Goal: Transaction & Acquisition: Book appointment/travel/reservation

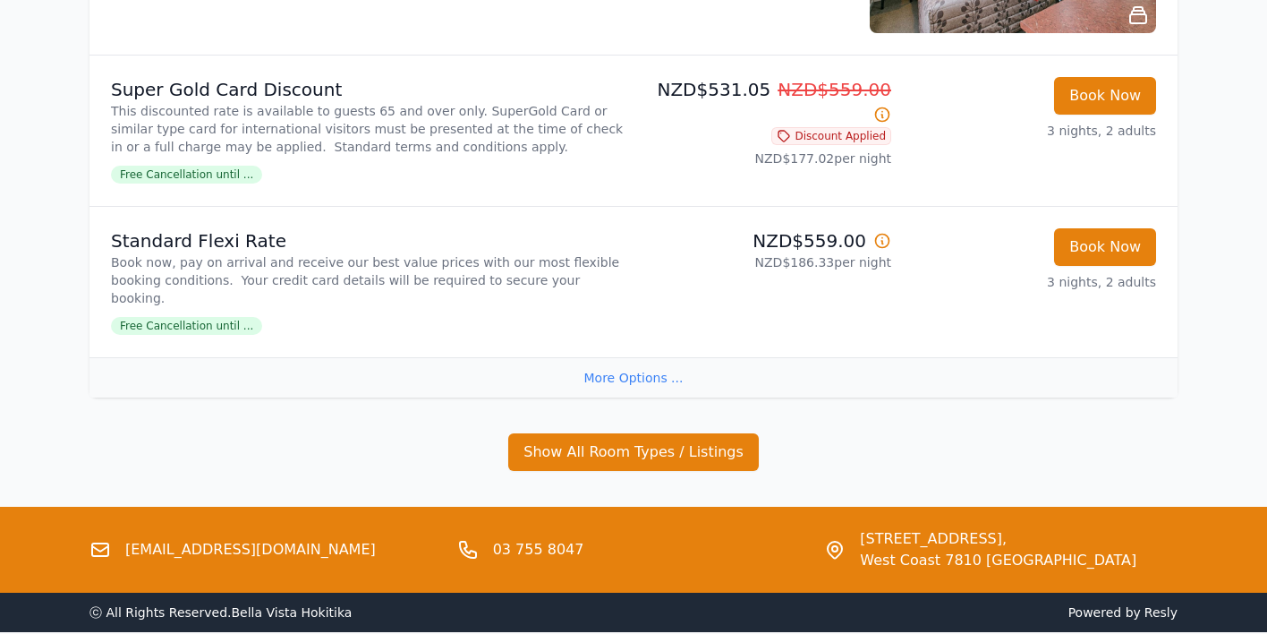
scroll to position [1178, 0]
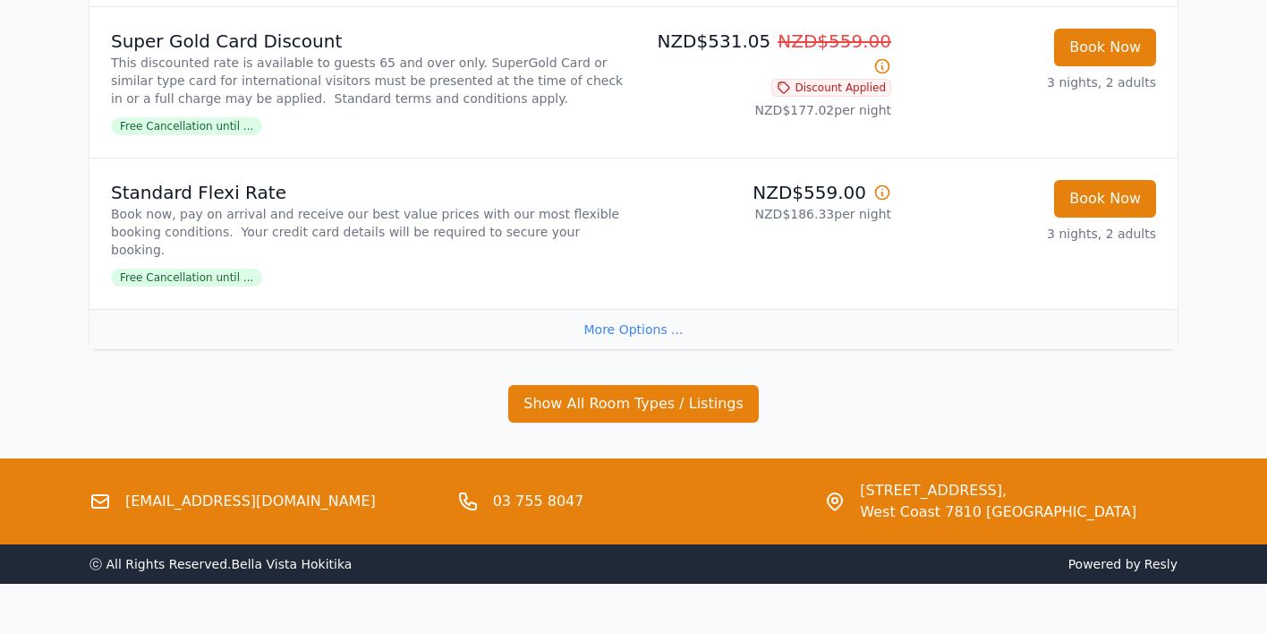
click at [647, 309] on div "More Options ..." at bounding box center [634, 329] width 1088 height 40
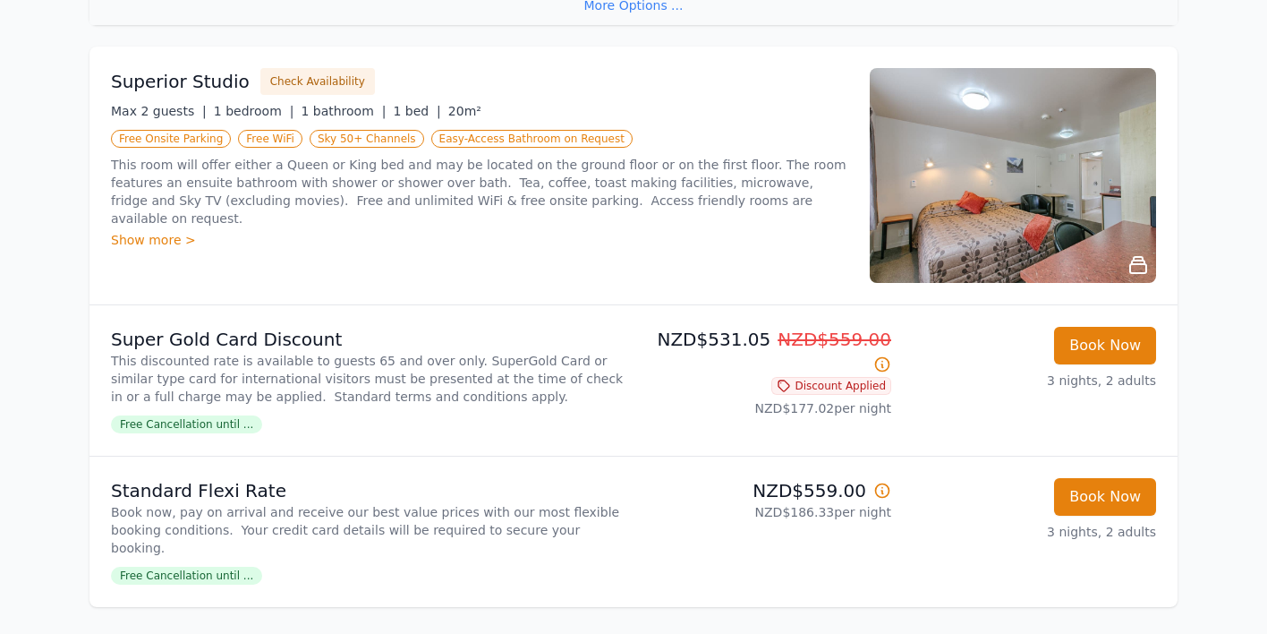
scroll to position [945, 0]
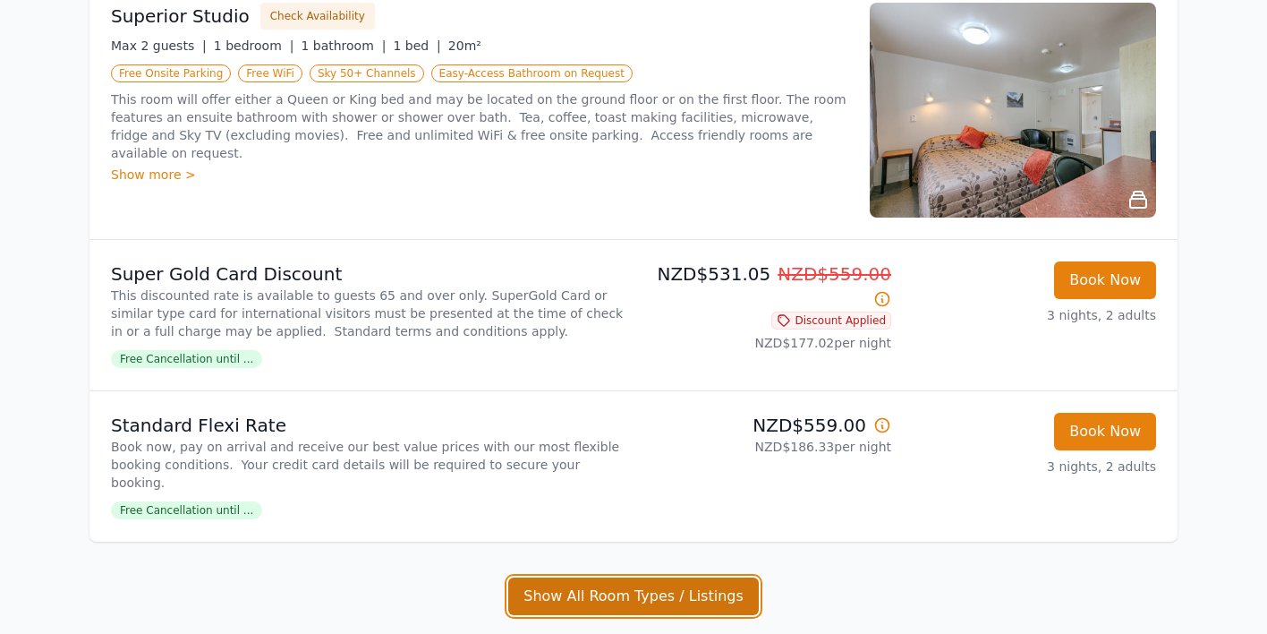
click at [625, 577] on button "Show All Room Types / Listings" at bounding box center [633, 596] width 251 height 38
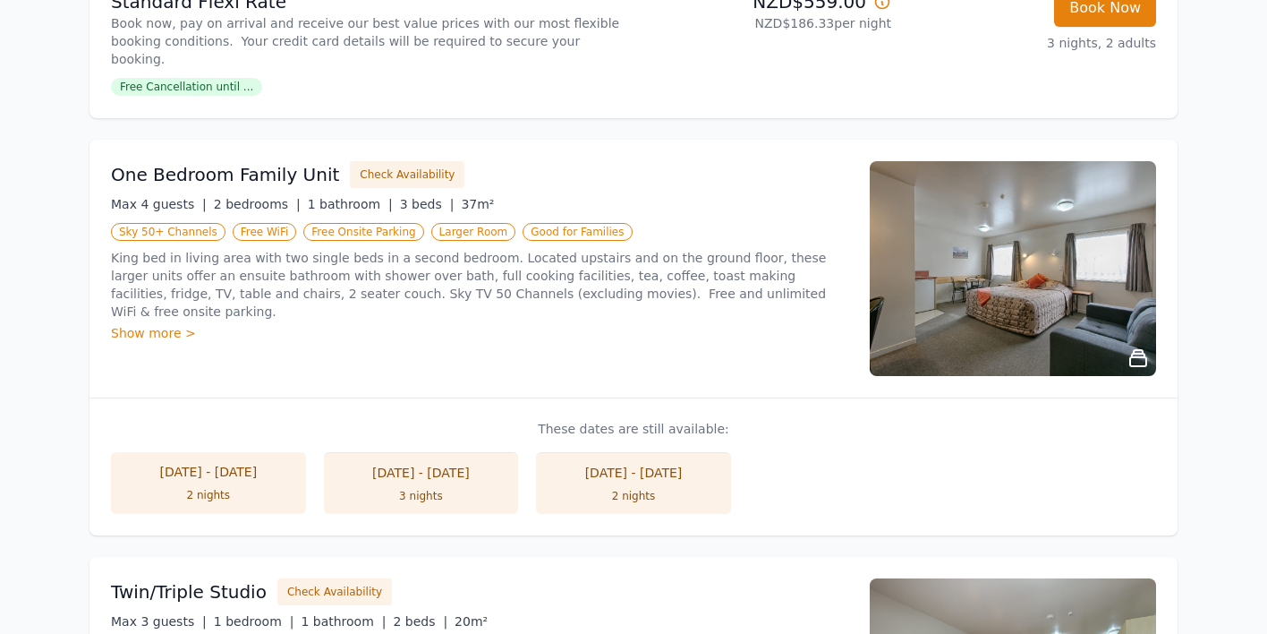
scroll to position [1373, 0]
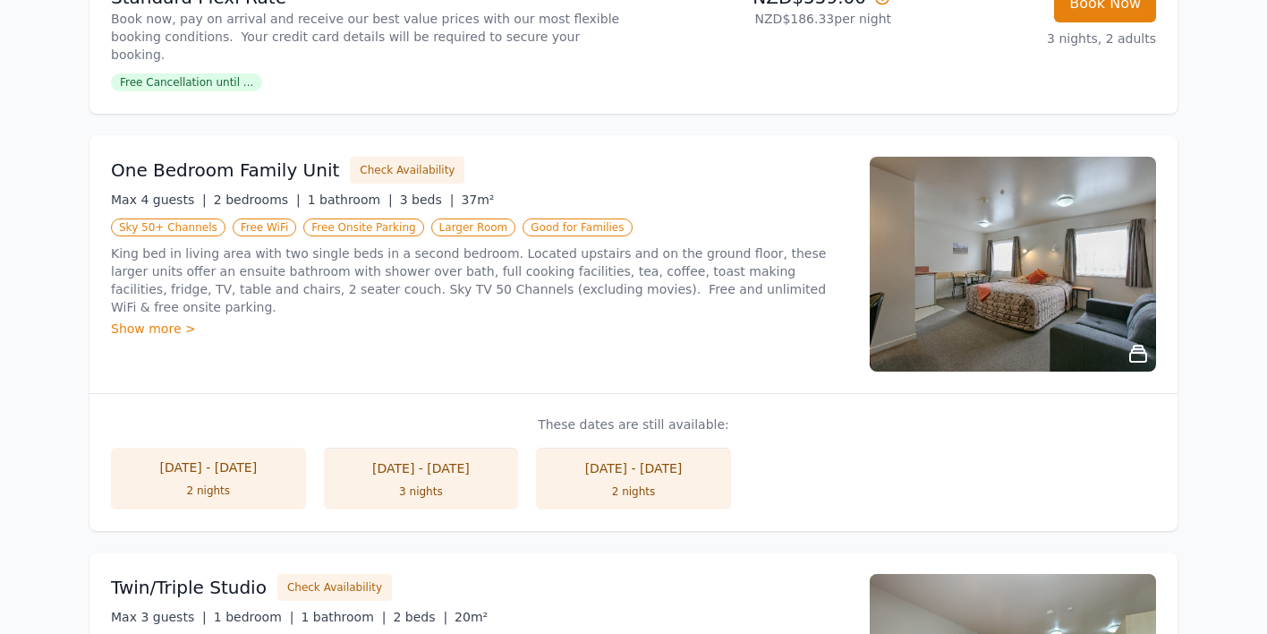
click at [599, 484] on div "2 nights" at bounding box center [633, 491] width 159 height 14
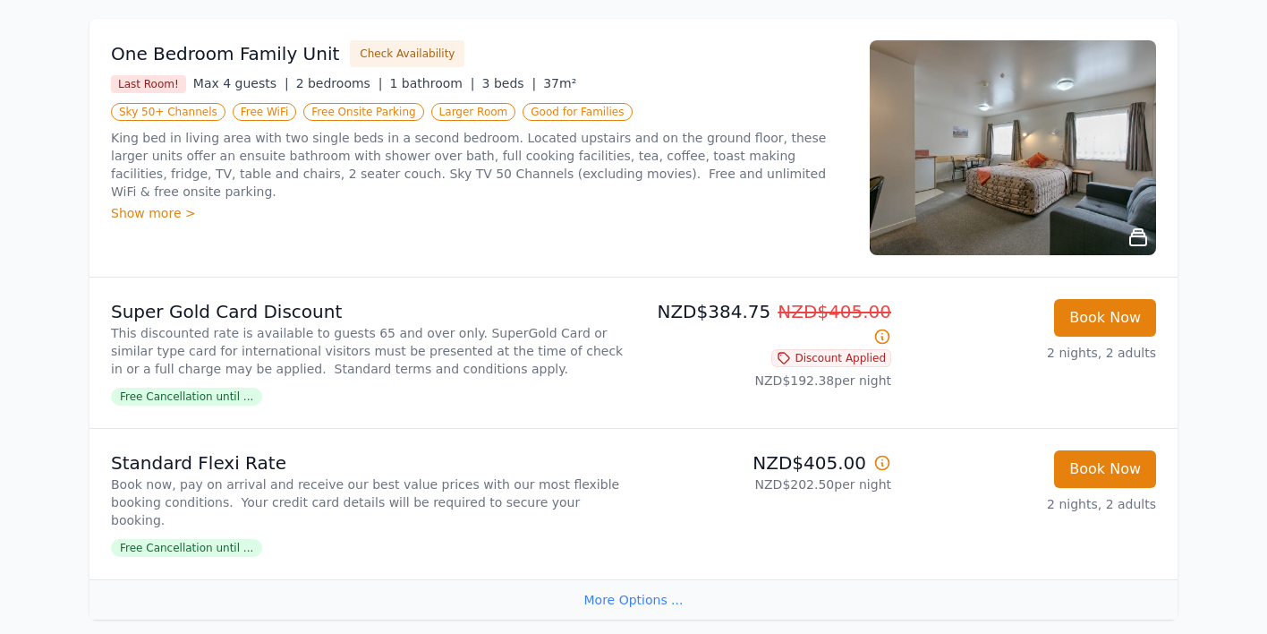
scroll to position [2153, 0]
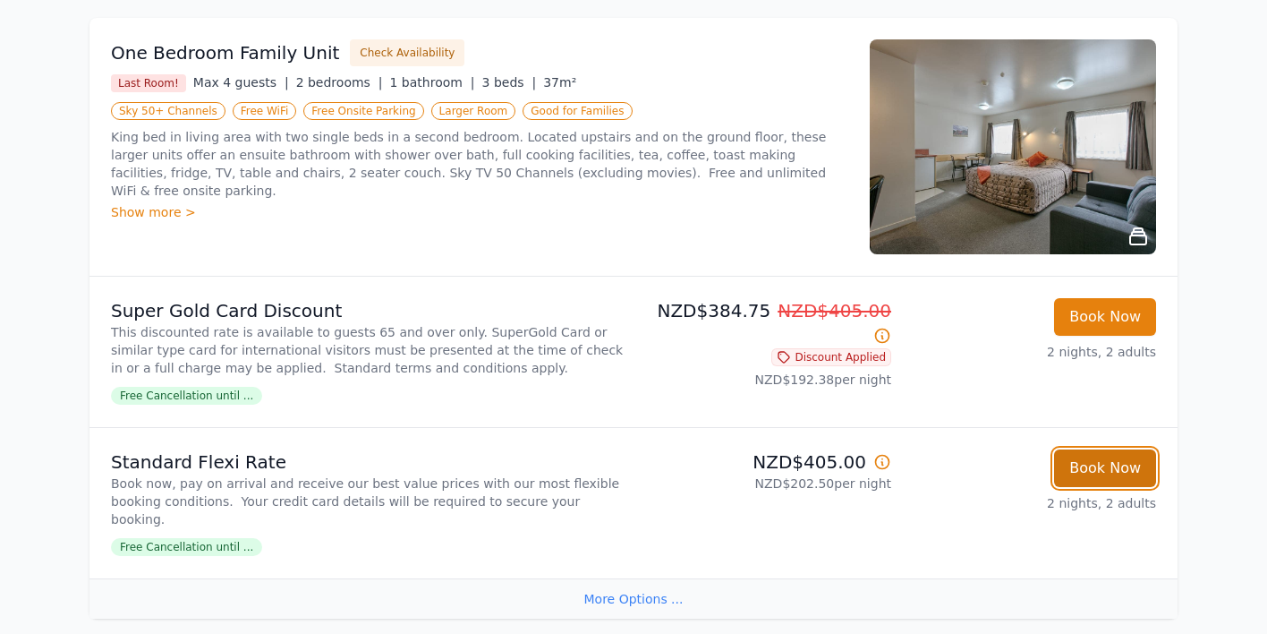
click at [1080, 449] on button "Book Now" at bounding box center [1105, 468] width 102 height 38
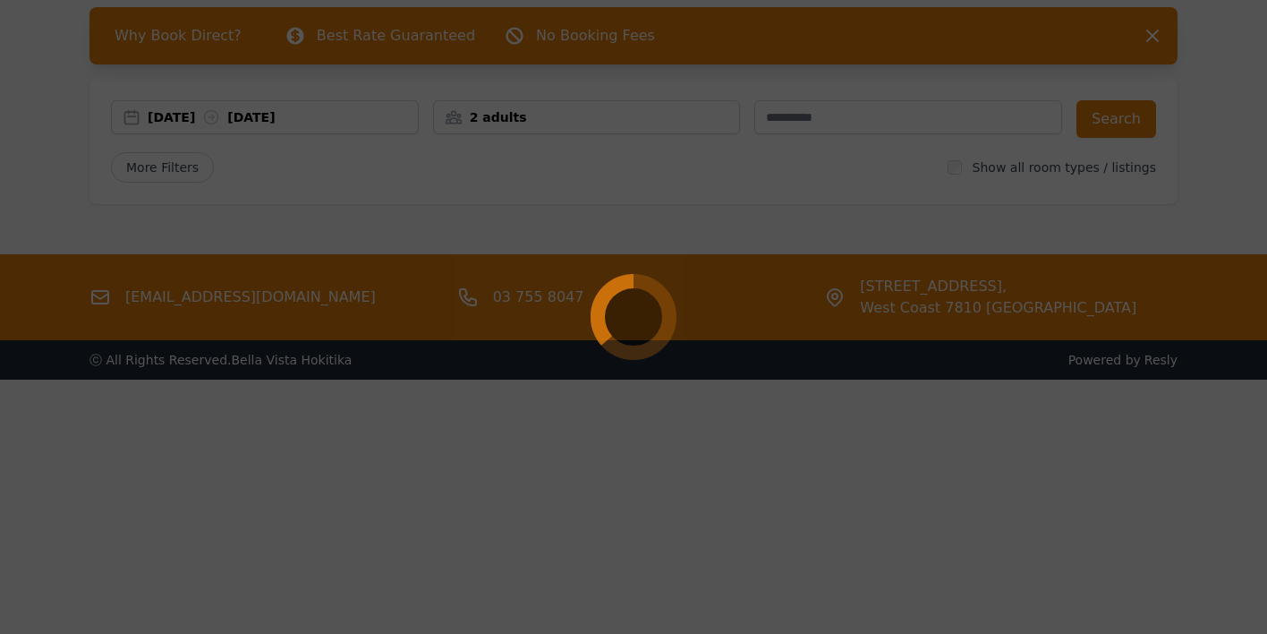
select select "**"
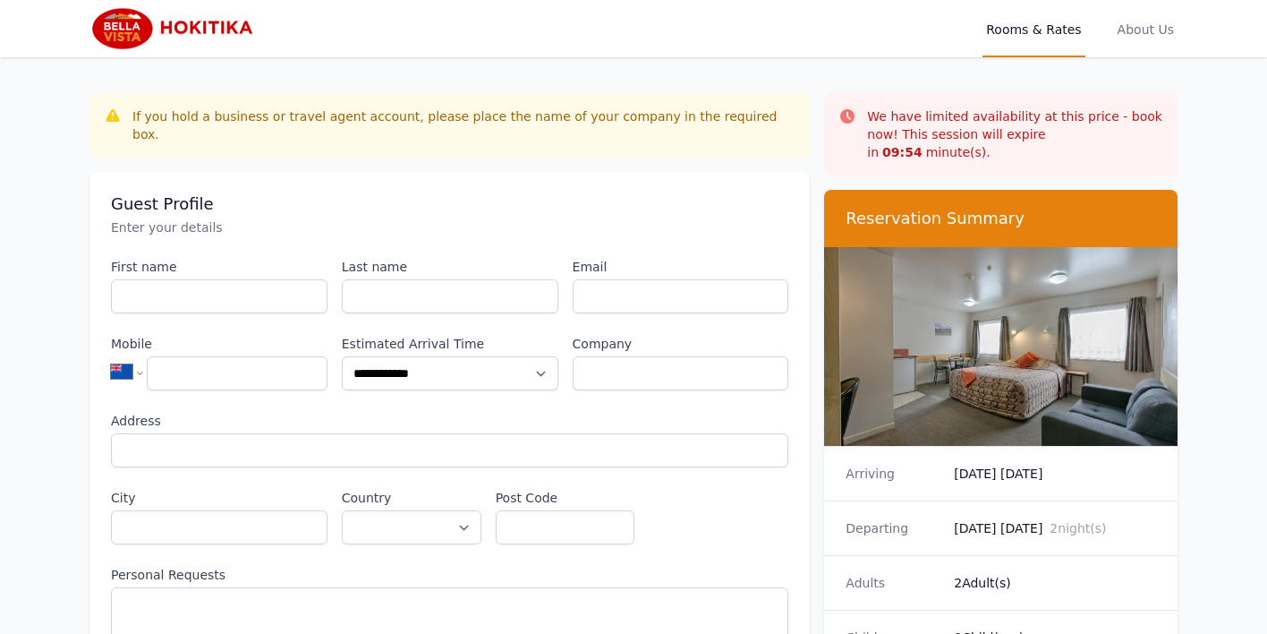
scroll to position [86, 0]
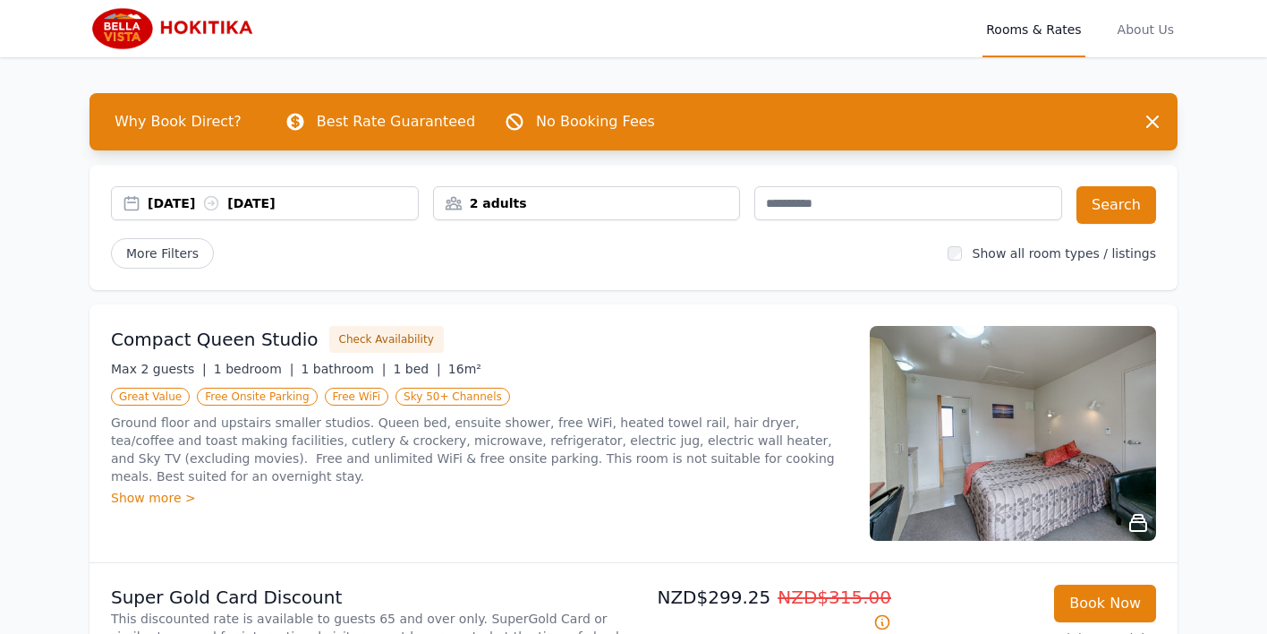
click at [213, 208] on div "[DATE] [DATE]" at bounding box center [283, 203] width 270 height 18
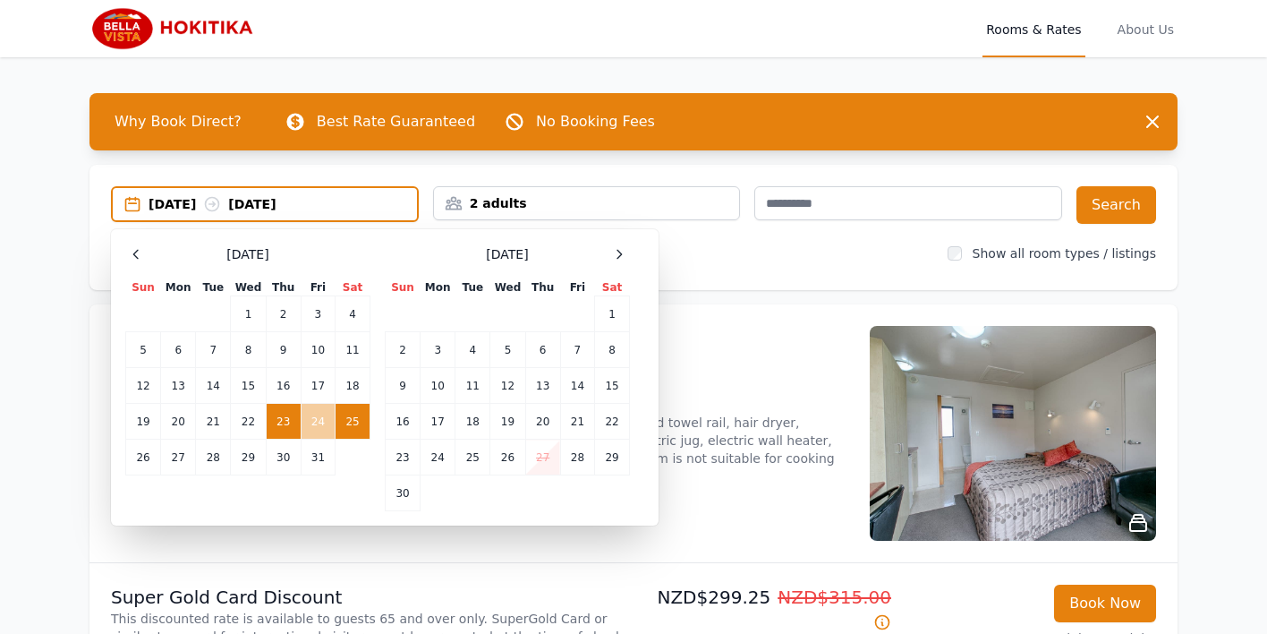
click at [325, 423] on td "24" at bounding box center [318, 422] width 34 height 36
click at [186, 451] on td "27" at bounding box center [178, 457] width 35 height 36
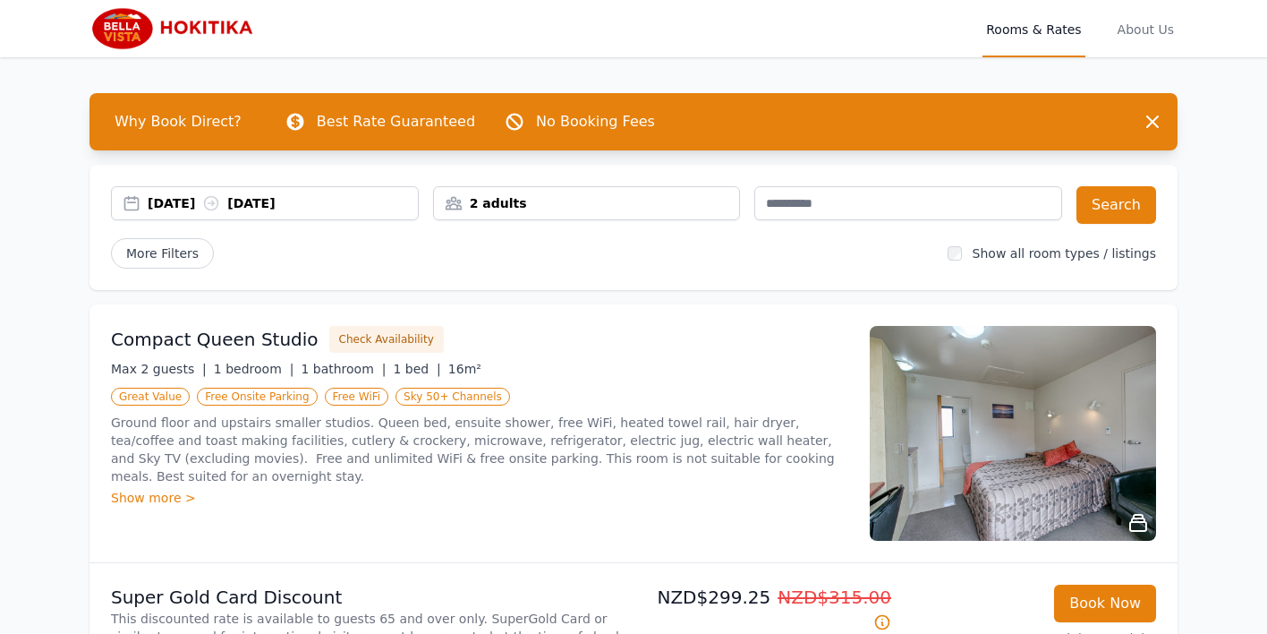
click at [529, 211] on div "2 adults" at bounding box center [587, 203] width 306 height 18
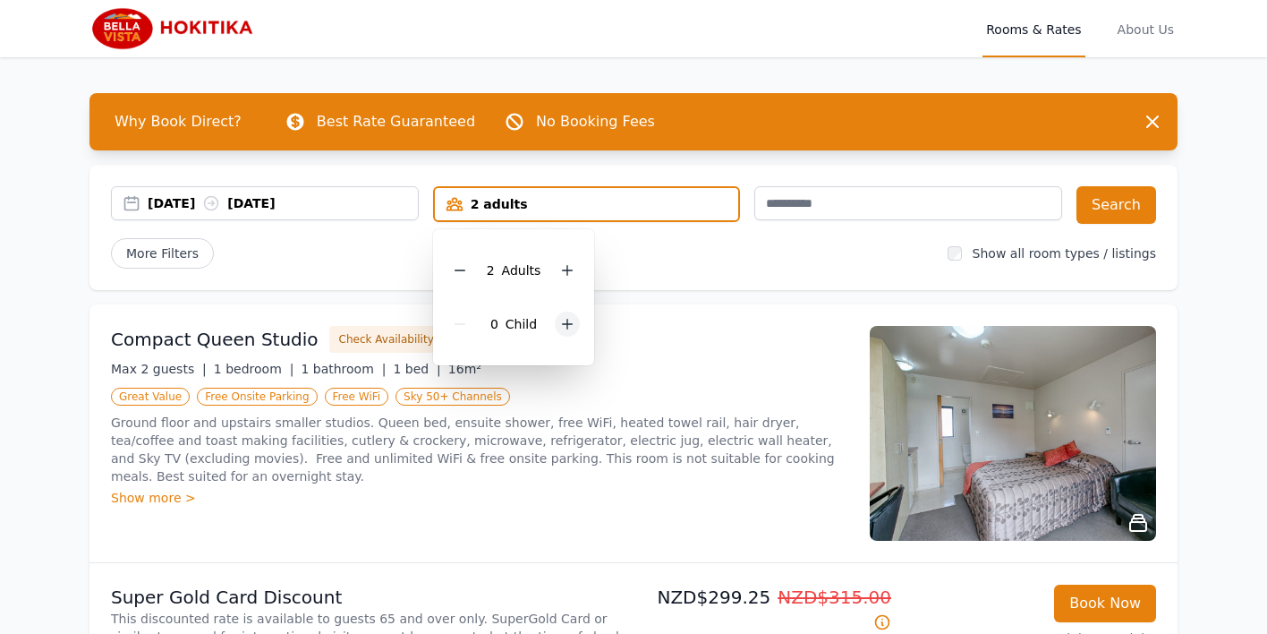
click at [563, 323] on icon at bounding box center [568, 325] width 10 height 10
click at [563, 324] on icon at bounding box center [568, 325] width 10 height 10
click at [1105, 195] on button "Search" at bounding box center [1117, 205] width 80 height 38
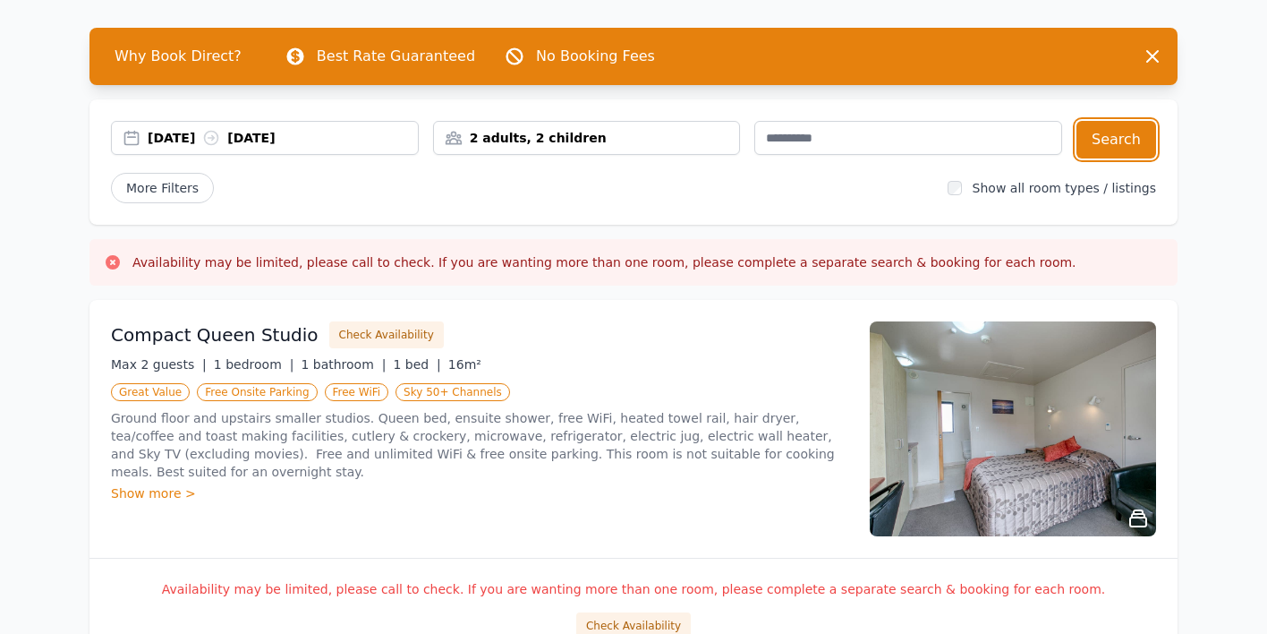
scroll to position [66, 0]
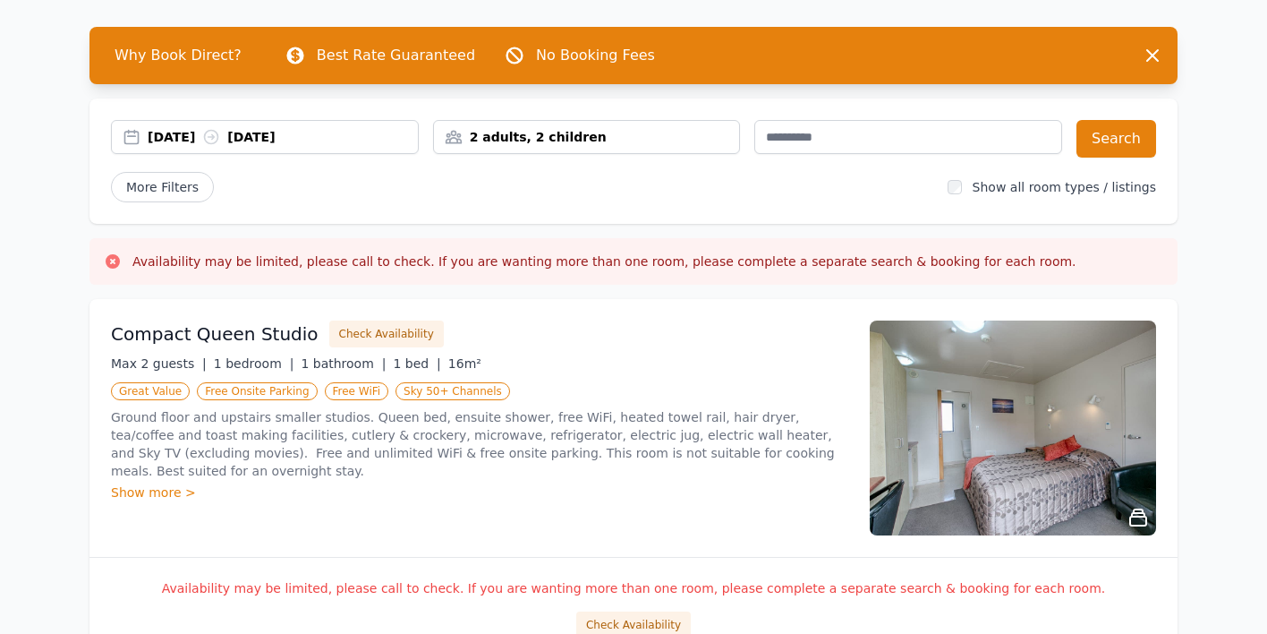
click at [114, 264] on icon at bounding box center [113, 261] width 14 height 14
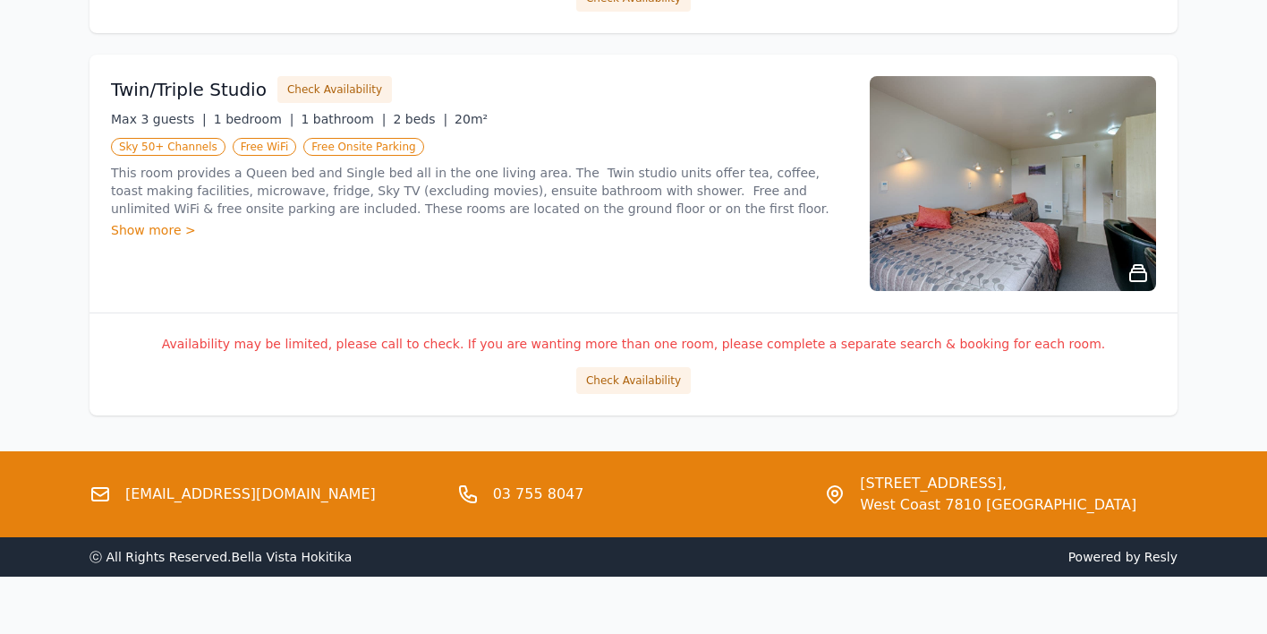
scroll to position [1496, 0]
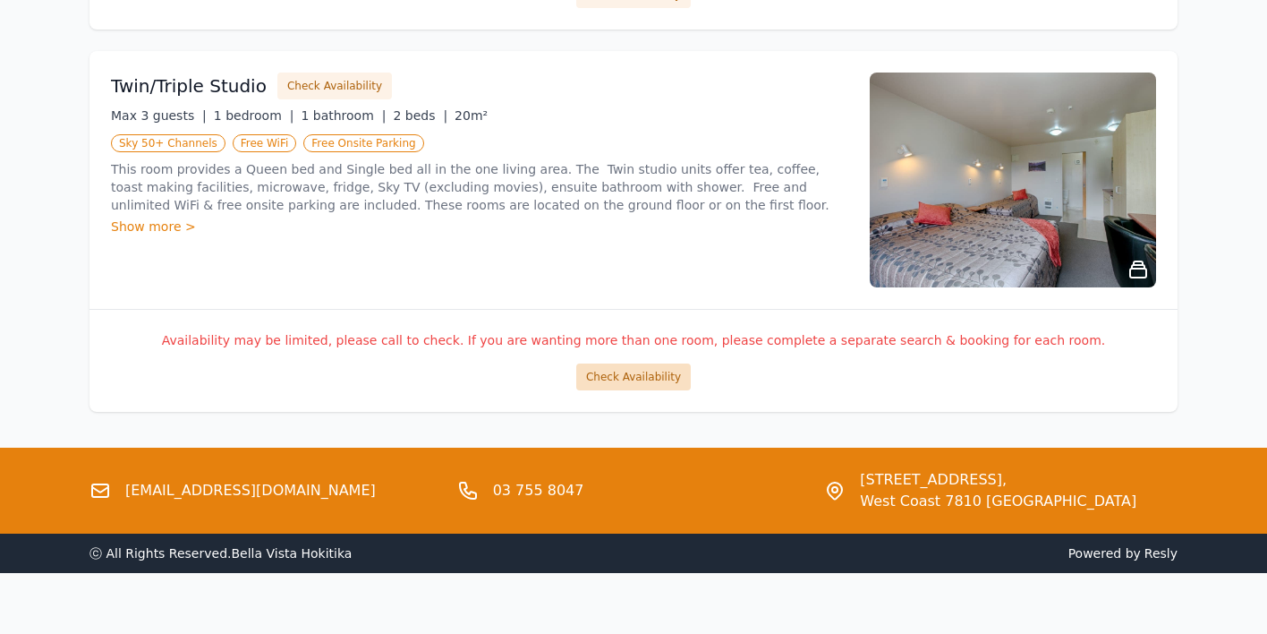
click at [638, 376] on button "Check Availability" at bounding box center [633, 376] width 115 height 27
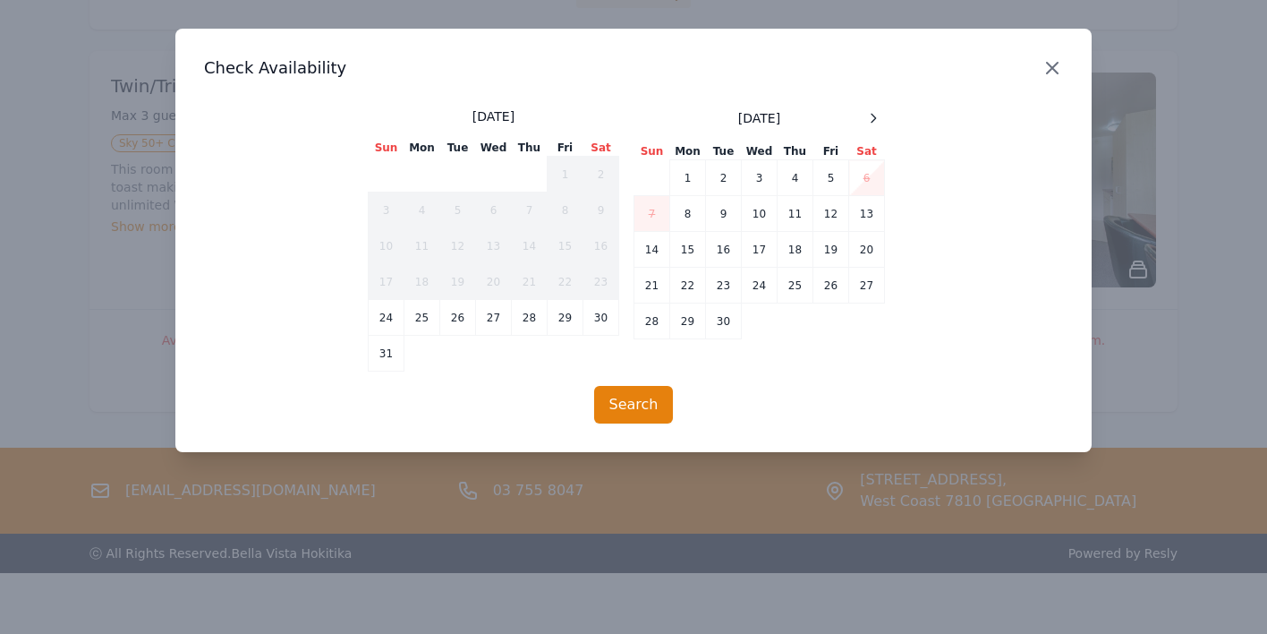
click at [1058, 72] on icon "button" at bounding box center [1052, 68] width 11 height 11
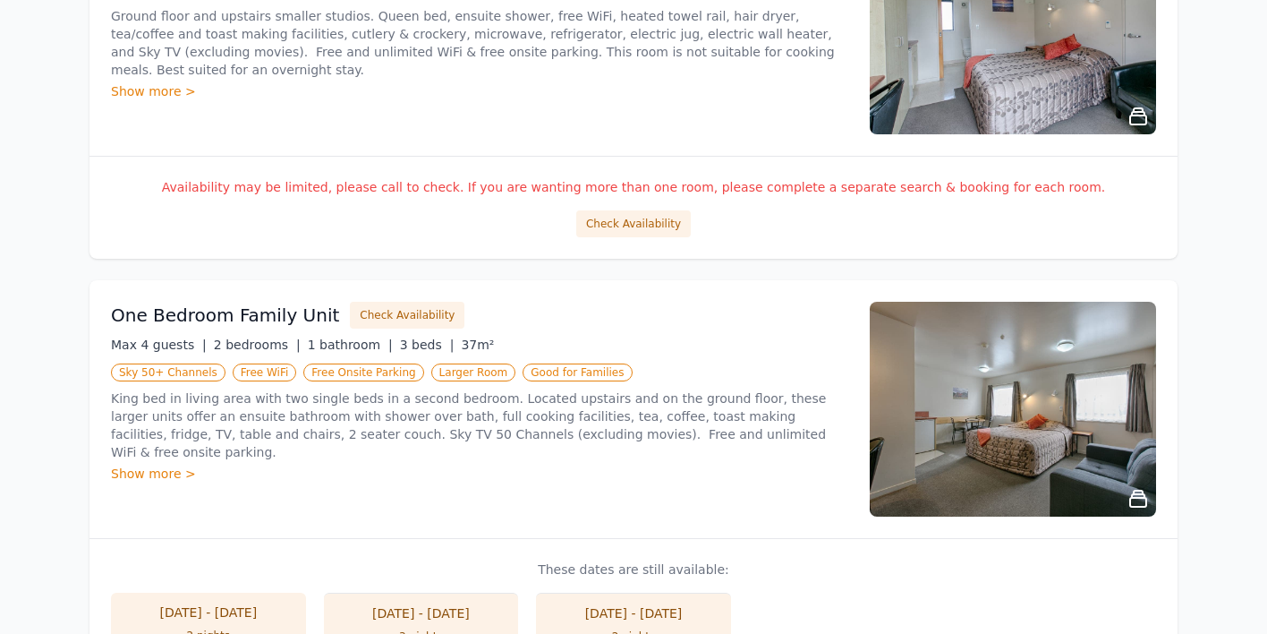
scroll to position [0, 0]
